Goal: Transaction & Acquisition: Purchase product/service

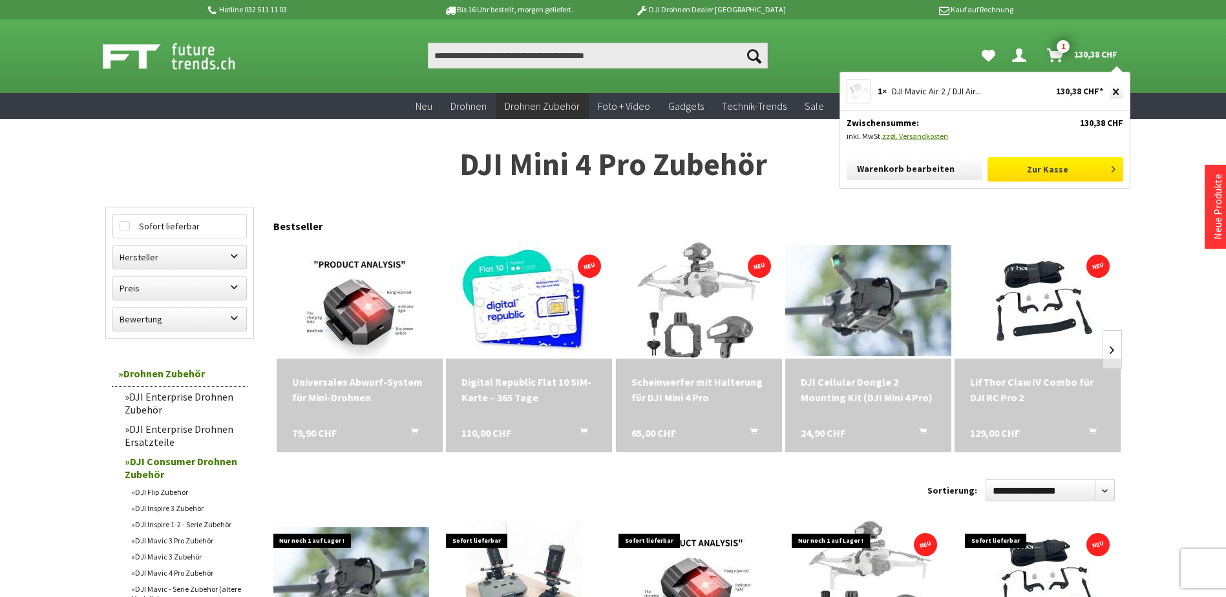
click at [1059, 173] on link "Zur Kasse" at bounding box center [1055, 169] width 136 height 25
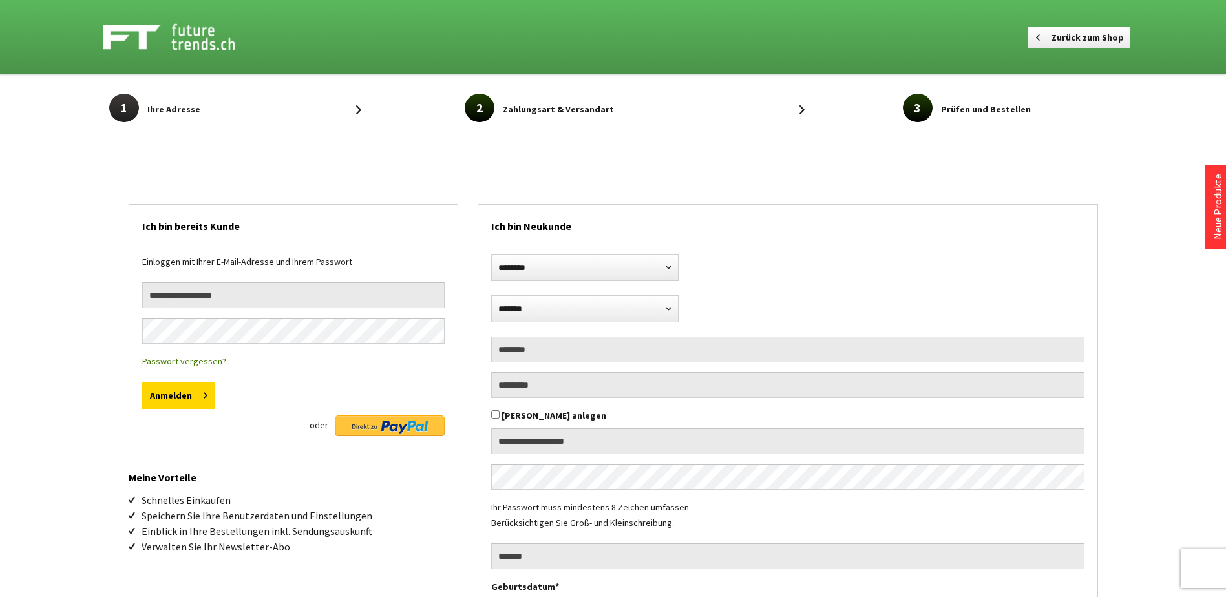
select select "**"
click at [415, 431] on img at bounding box center [390, 426] width 110 height 21
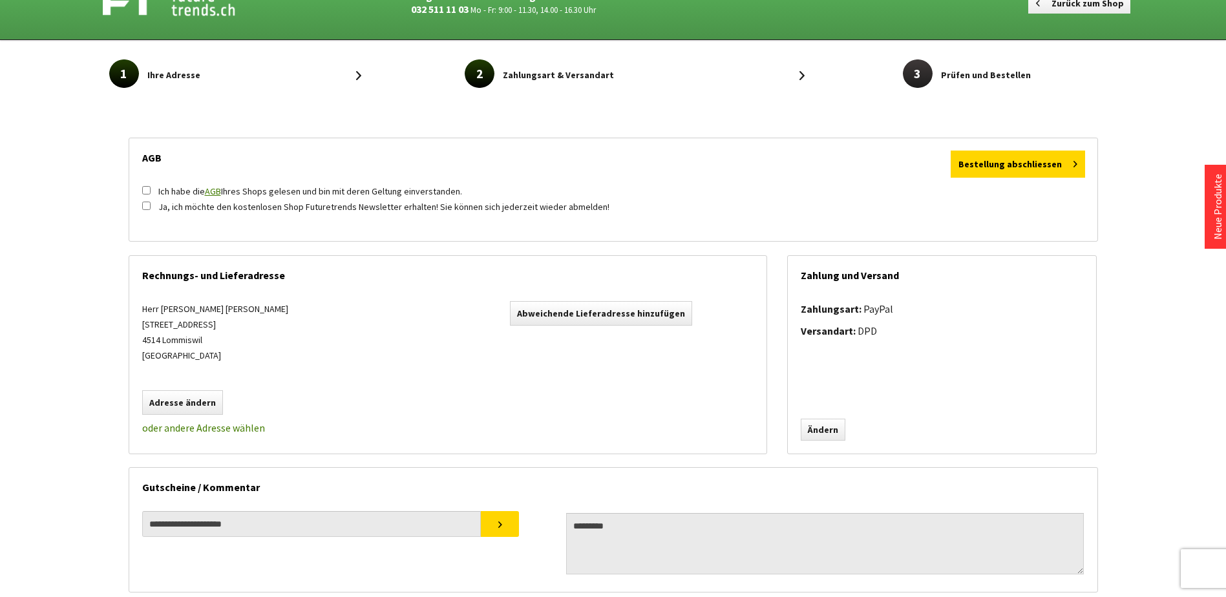
scroll to position [65, 0]
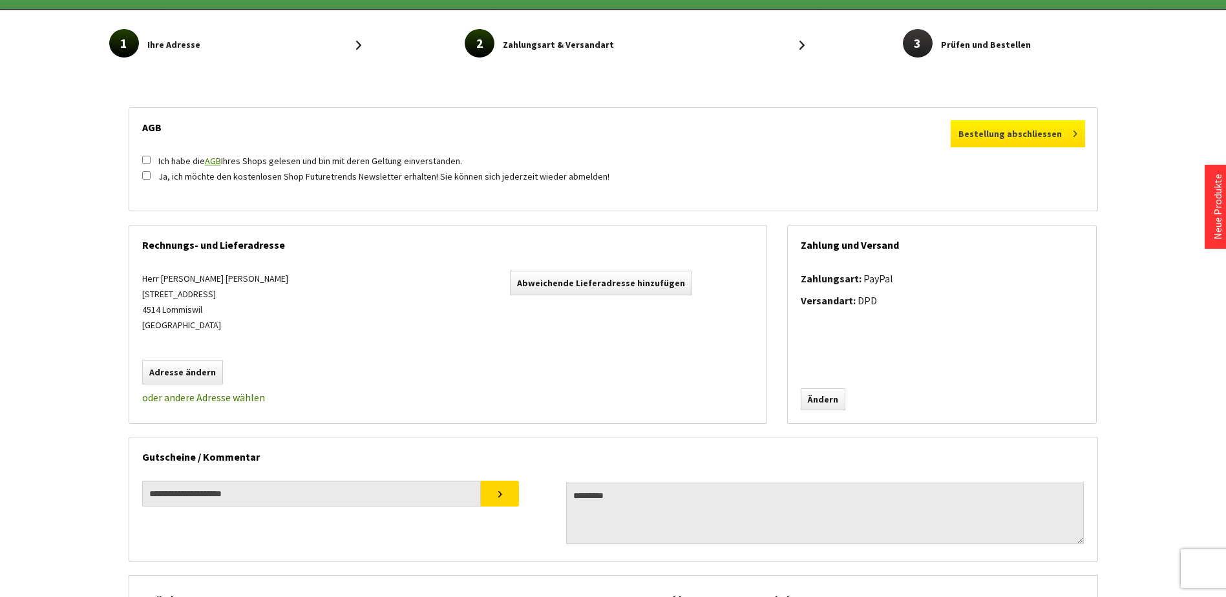
click at [1026, 135] on button "Bestellung abschliessen" at bounding box center [1018, 133] width 134 height 27
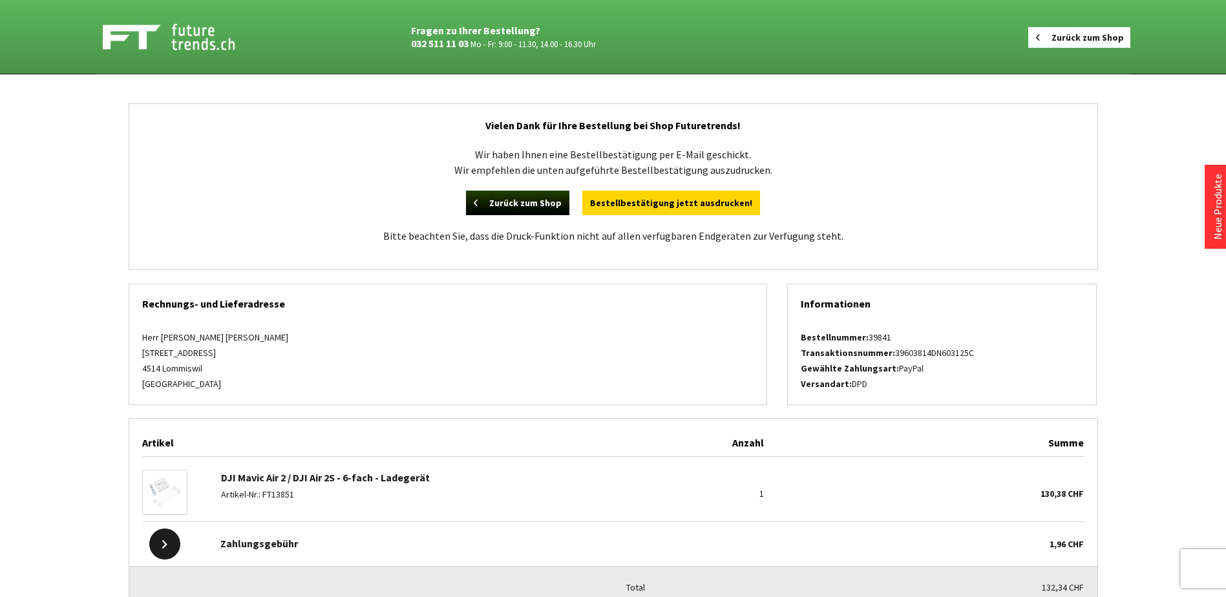
click at [1105, 33] on link "Zurück zum Shop" at bounding box center [1079, 37] width 102 height 21
